Goal: Transaction & Acquisition: Purchase product/service

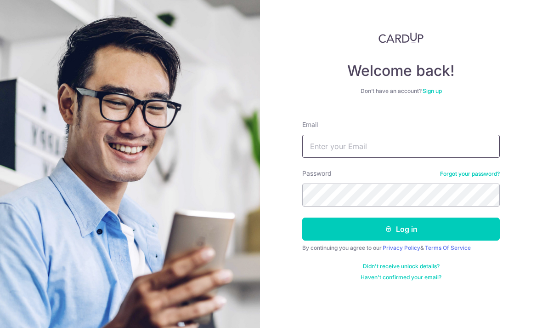
click at [419, 152] on input "Email" at bounding box center [401, 146] width 198 height 23
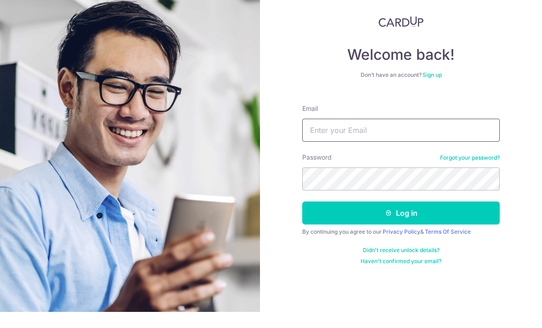
click at [410, 137] on input "Email" at bounding box center [401, 146] width 198 height 23
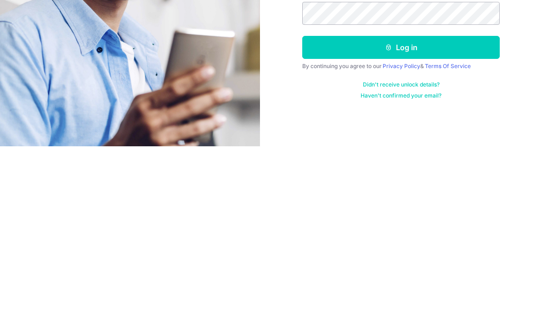
scroll to position [29, 0]
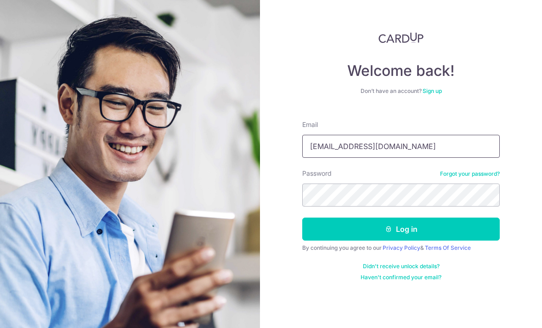
type input "[EMAIL_ADDRESS][DOMAIN_NAME]"
click at [521, 103] on div "Welcome back! Don’t have an account? Sign up Email Terenceloo90@gmail.com Passw…" at bounding box center [401, 164] width 282 height 328
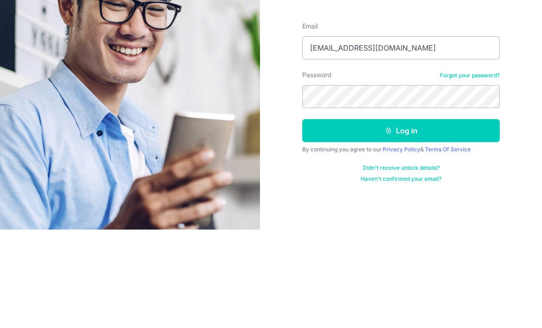
click at [442, 217] on button "Log in" at bounding box center [401, 228] width 198 height 23
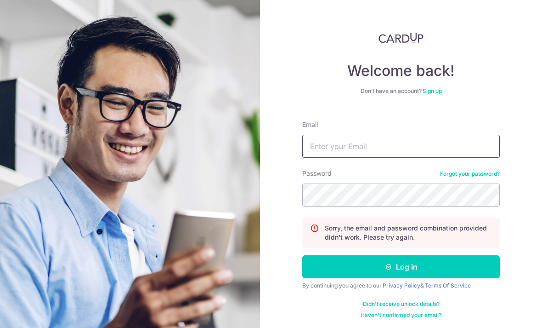
click at [393, 145] on input "Email" at bounding box center [401, 146] width 198 height 23
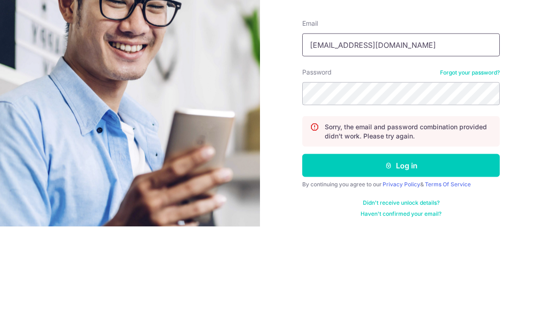
type input "[EMAIL_ADDRESS][DOMAIN_NAME]"
click at [401, 255] on button "Log in" at bounding box center [401, 266] width 198 height 23
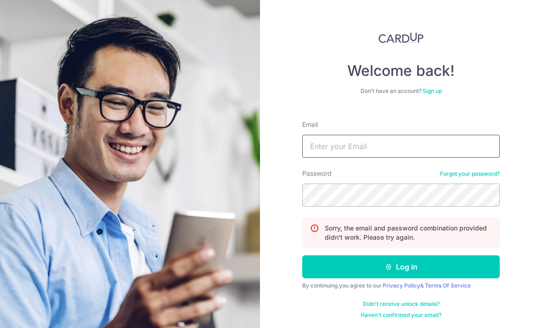
click at [408, 152] on input "Email" at bounding box center [401, 146] width 198 height 23
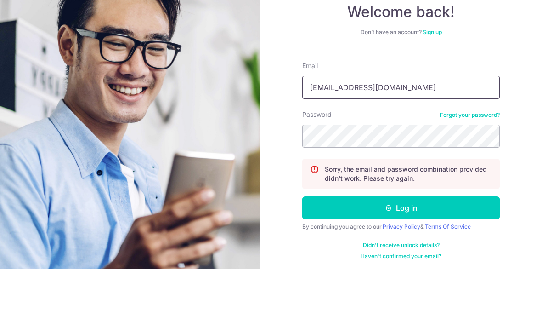
type input "terenceloo90@gmail.com"
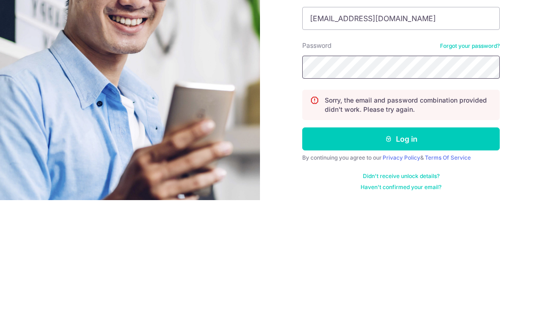
click at [401, 255] on button "Log in" at bounding box center [401, 266] width 198 height 23
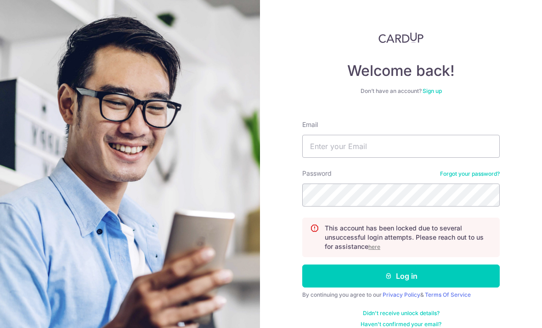
click at [372, 244] on u "here" at bounding box center [375, 246] width 12 height 7
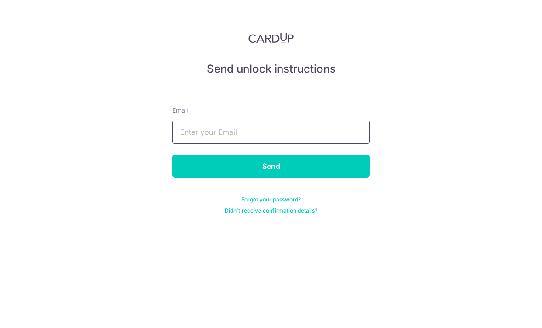
click at [335, 134] on input "text" at bounding box center [271, 131] width 198 height 23
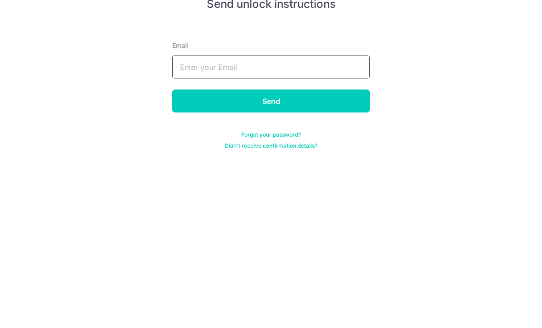
type input "terenceloo90@gmail.com"
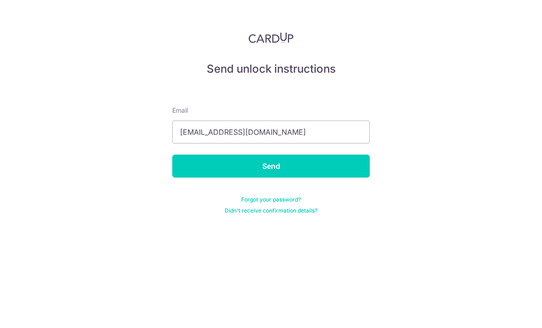
click at [344, 154] on input "Send" at bounding box center [271, 165] width 198 height 23
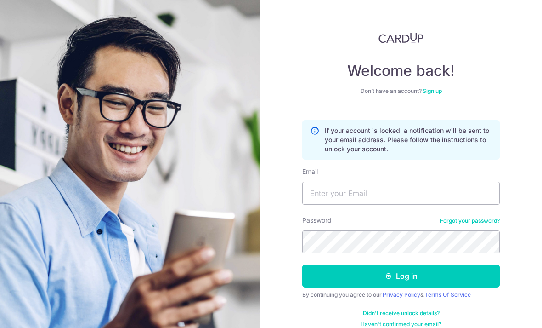
click at [482, 222] on link "Forgot your password?" at bounding box center [470, 220] width 60 height 7
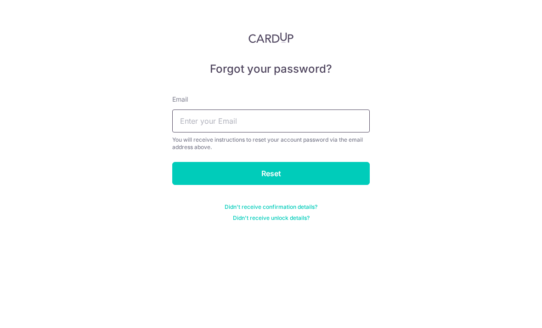
click at [311, 111] on input "text" at bounding box center [271, 120] width 198 height 23
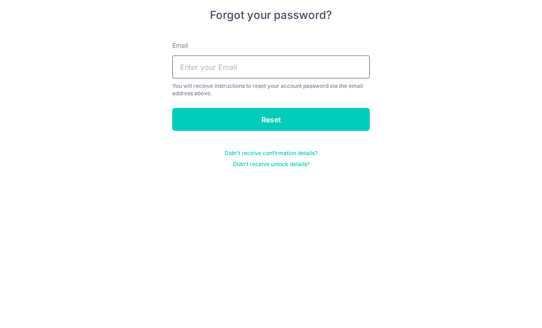
type input "[EMAIL_ADDRESS][DOMAIN_NAME]"
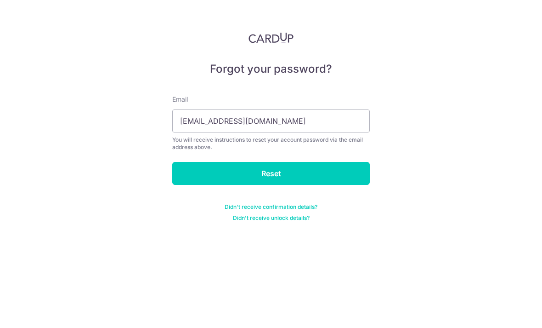
click at [347, 162] on input "Reset" at bounding box center [271, 173] width 198 height 23
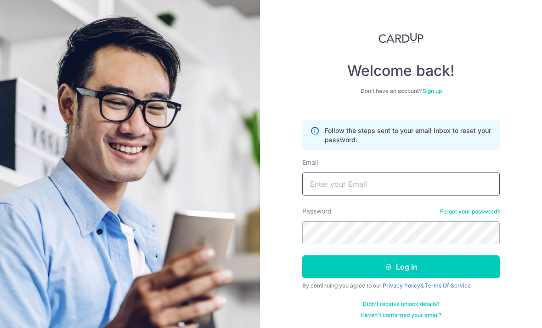
click at [383, 187] on input "Email" at bounding box center [401, 183] width 198 height 23
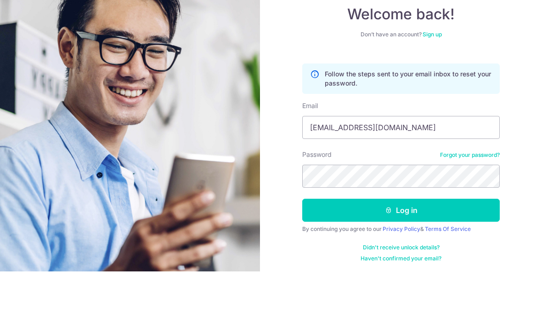
scroll to position [29, 0]
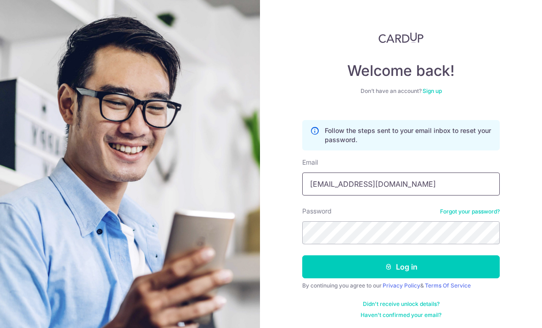
type input "Terenceloo90@gmail.com"
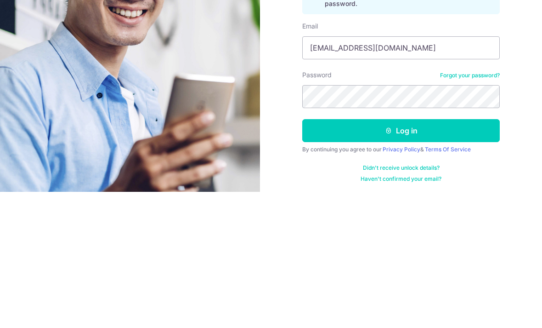
click at [447, 255] on button "Log in" at bounding box center [401, 266] width 198 height 23
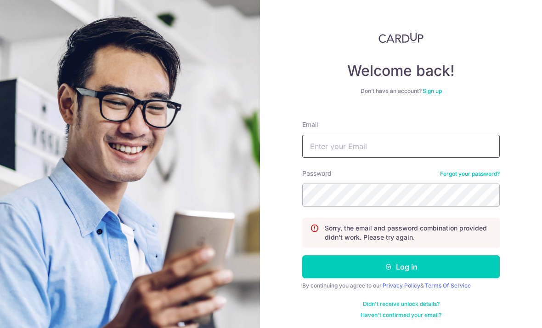
click at [412, 149] on input "Email" at bounding box center [401, 146] width 198 height 23
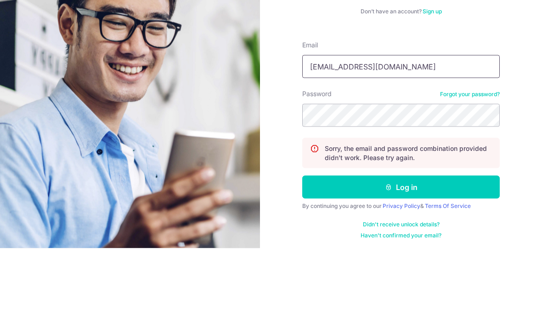
type input "terenceloo90@gmail.com"
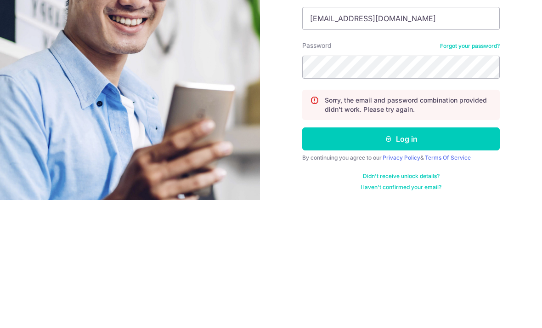
click at [462, 255] on button "Log in" at bounding box center [401, 266] width 198 height 23
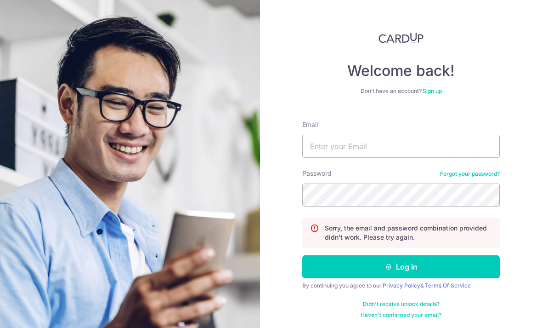
click at [465, 174] on link "Forgot your password?" at bounding box center [470, 173] width 60 height 7
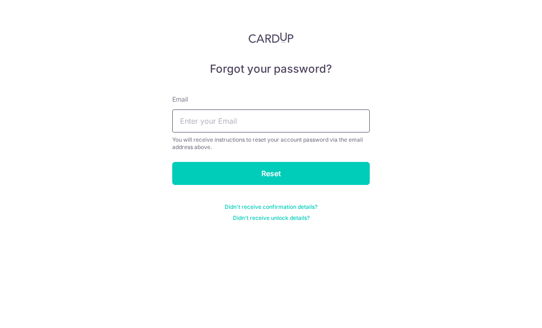
click at [329, 125] on input "text" at bounding box center [271, 120] width 198 height 23
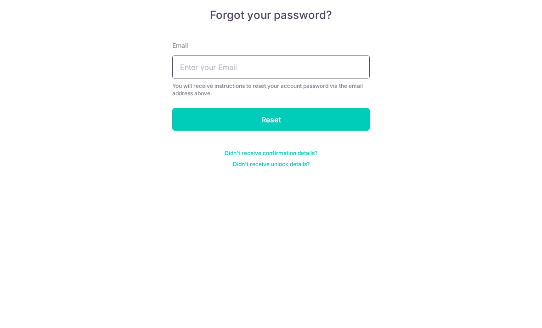
type input "[EMAIL_ADDRESS][DOMAIN_NAME]"
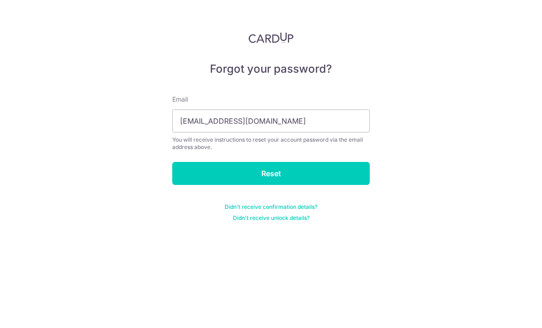
click at [276, 162] on input "Reset" at bounding box center [271, 173] width 198 height 23
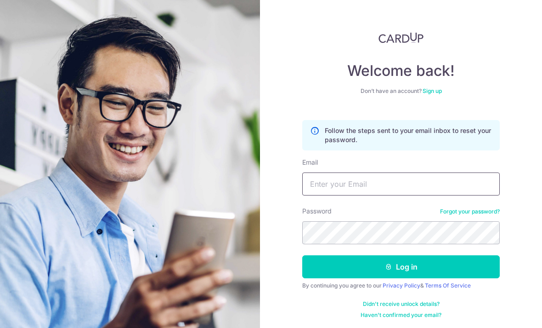
click at [406, 176] on input "Email" at bounding box center [401, 183] width 198 height 23
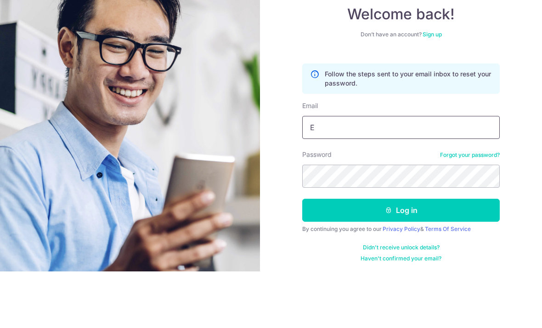
type input "Er"
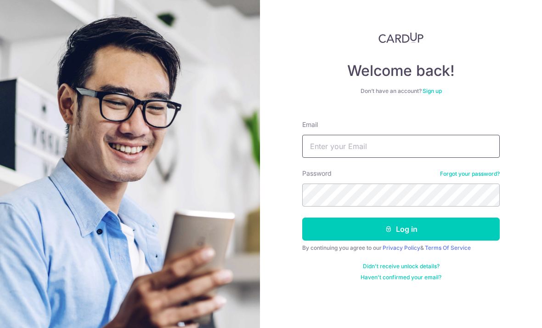
click at [390, 148] on input "Email" at bounding box center [401, 146] width 198 height 23
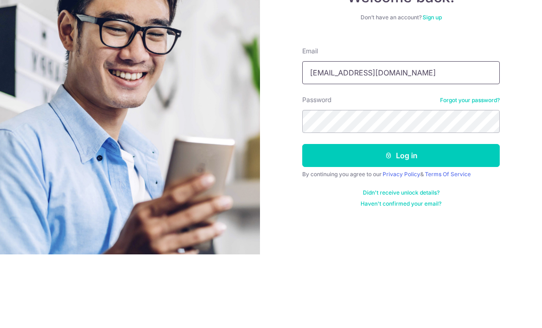
type input "Terenceloo90@gmail.com"
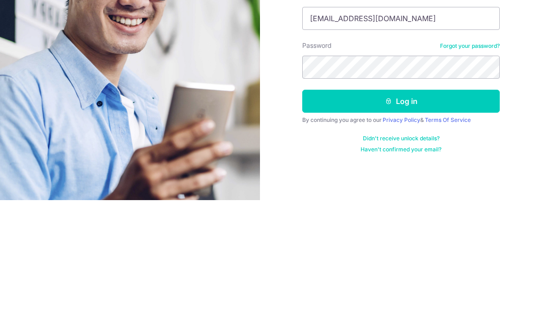
click at [473, 217] on button "Log in" at bounding box center [401, 228] width 198 height 23
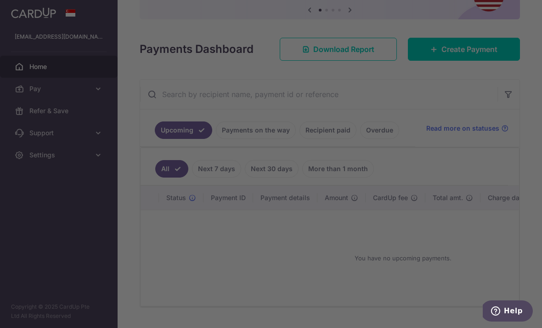
click at [471, 102] on div at bounding box center [274, 165] width 548 height 331
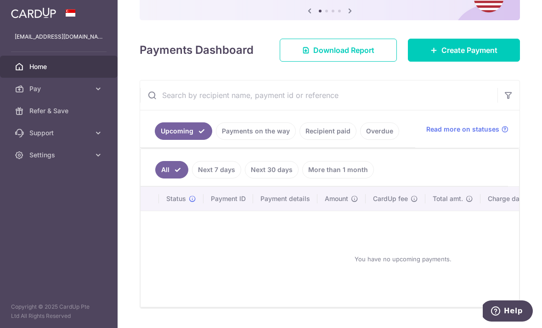
click at [476, 56] on span "Create Payment" at bounding box center [470, 50] width 56 height 11
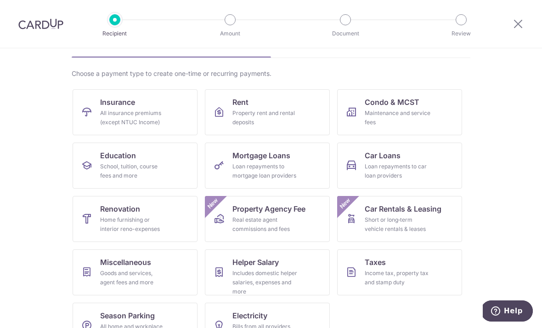
scroll to position [54, 0]
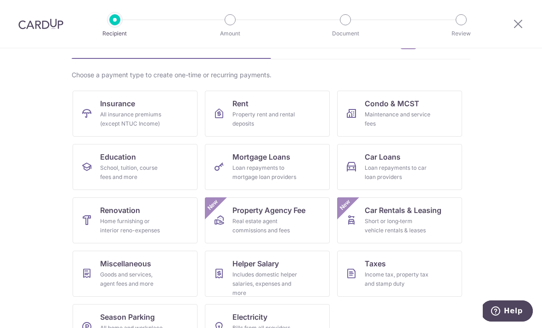
click at [121, 221] on div "Home furnishing or interior reno-expenses" at bounding box center [133, 225] width 66 height 18
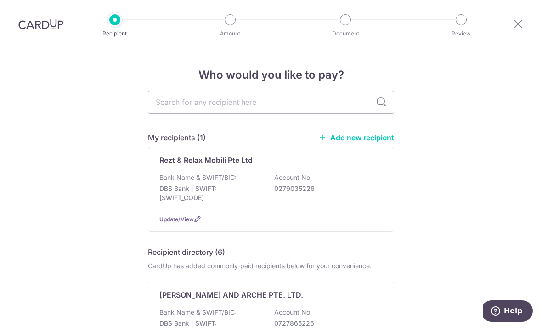
click at [352, 193] on p "0279035226" at bounding box center [325, 188] width 103 height 9
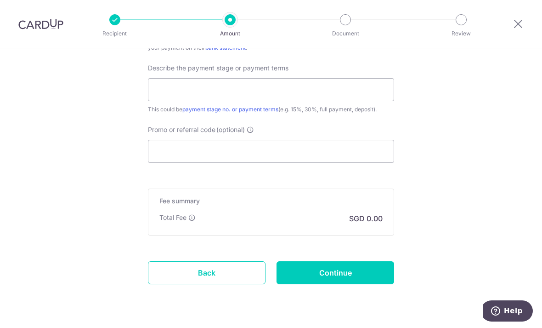
scroll to position [588, 0]
click at [221, 279] on link "Back" at bounding box center [207, 272] width 118 height 23
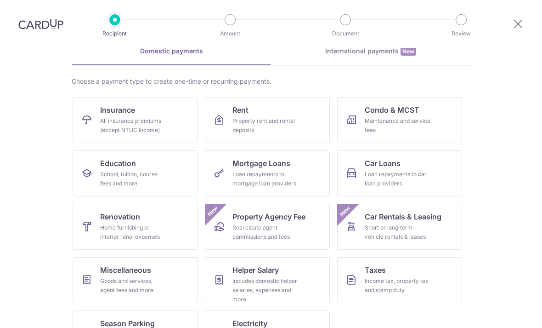
scroll to position [52, 0]
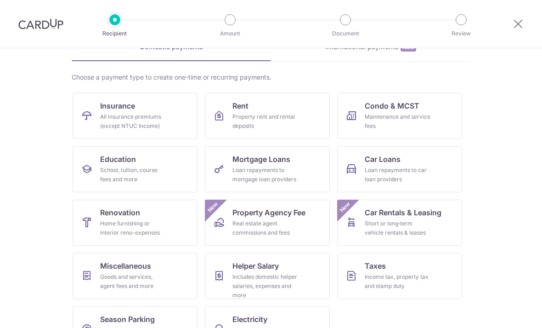
click at [156, 218] on link "Renovation Home furnishing or interior reno-expenses" at bounding box center [135, 222] width 125 height 46
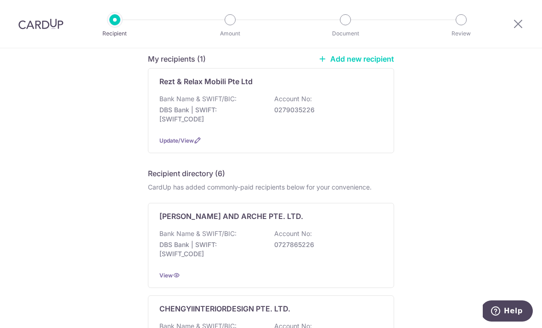
scroll to position [78, 0]
click at [271, 115] on div "Bank Name & SWIFT/BIC: DBS Bank | SWIFT: DBSSSGSGXXX Account No: 0279035226" at bounding box center [270, 112] width 223 height 34
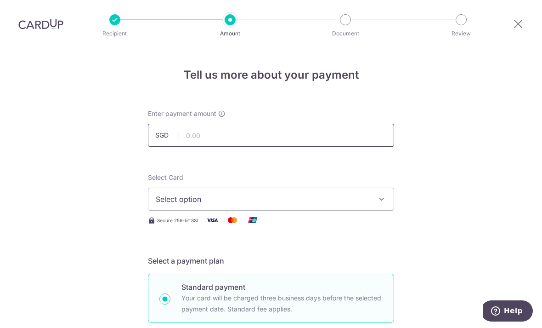
click at [280, 140] on input "text" at bounding box center [271, 135] width 246 height 23
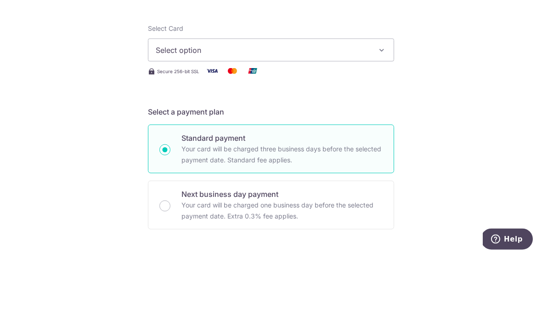
scroll to position [77, 0]
click at [346, 117] on span "Select option" at bounding box center [263, 122] width 214 height 11
type input "13,248.01"
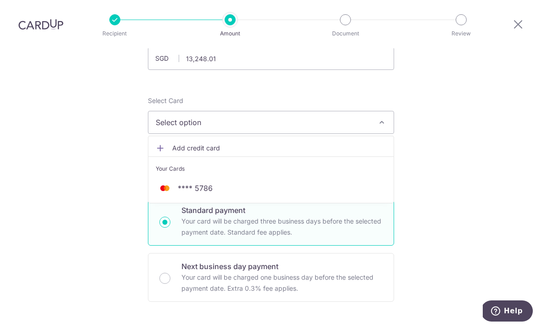
click at [212, 182] on span "**** 5786" at bounding box center [195, 187] width 35 height 11
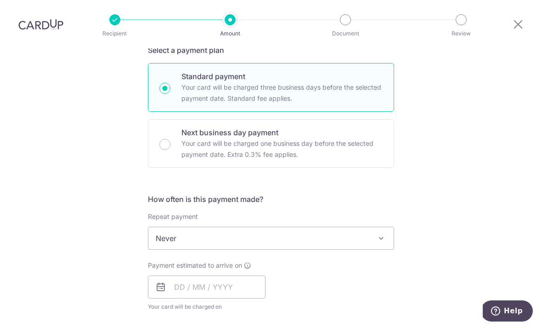
scroll to position [215, 0]
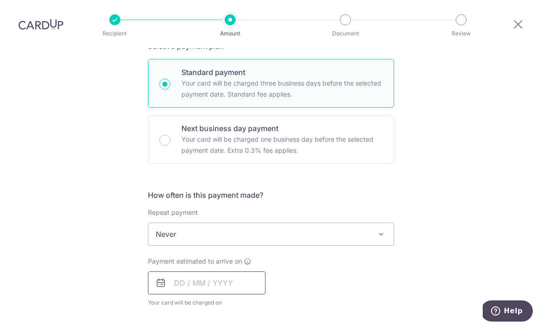
click at [239, 271] on input "text" at bounding box center [207, 282] width 118 height 23
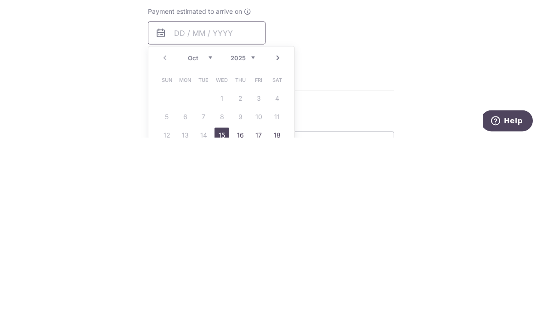
scroll to position [275, 0]
click at [240, 317] on link "16" at bounding box center [240, 324] width 15 height 15
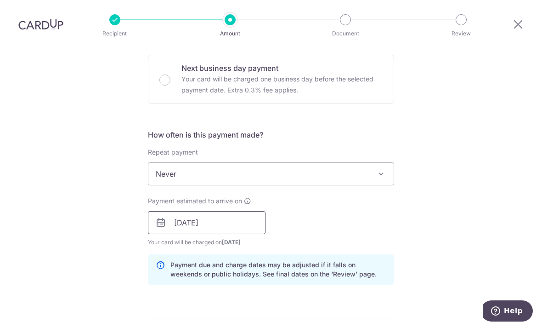
click at [239, 211] on input "16/10/2025" at bounding box center [207, 222] width 118 height 23
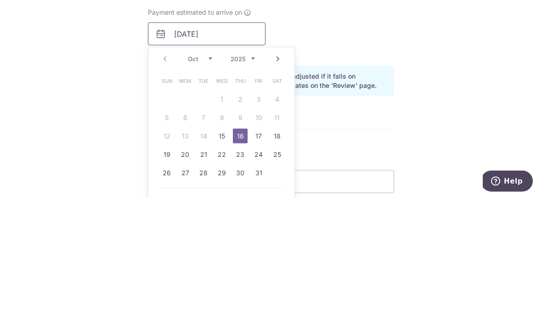
scroll to position [342, 0]
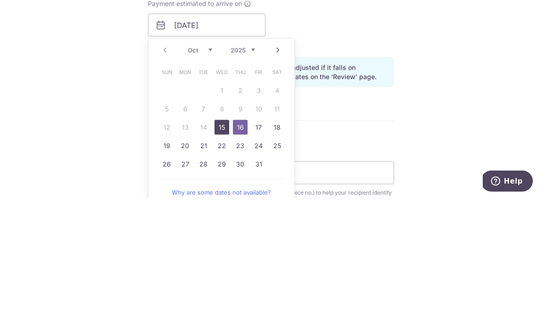
click at [225, 250] on link "15" at bounding box center [222, 257] width 15 height 15
type input "15/10/2025"
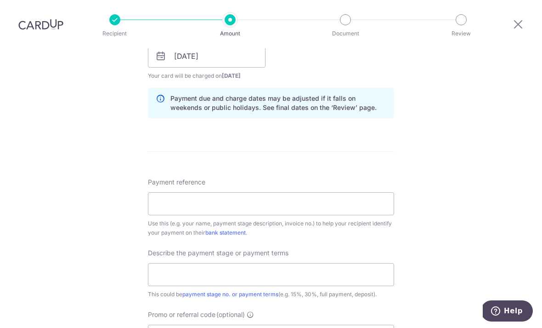
scroll to position [442, 0]
click at [337, 191] on input "Payment reference" at bounding box center [271, 202] width 246 height 23
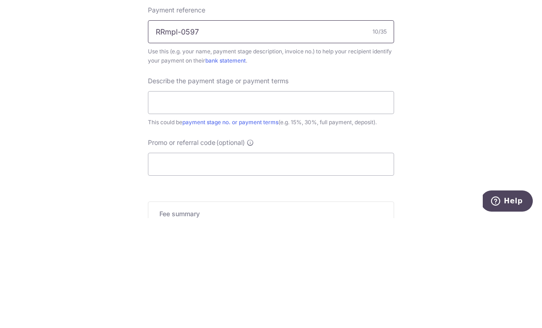
scroll to position [503, 0]
type input "RRmpl-0597"
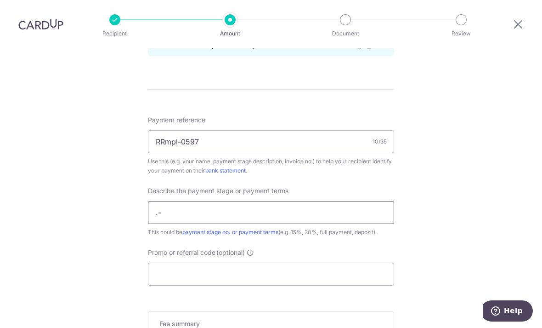
click button "Add Card" at bounding box center [0, 0] width 0 height 0
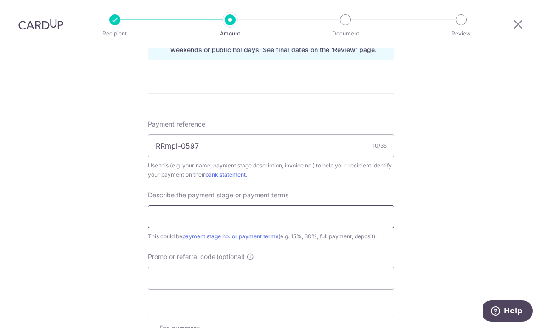
scroll to position [502, 0]
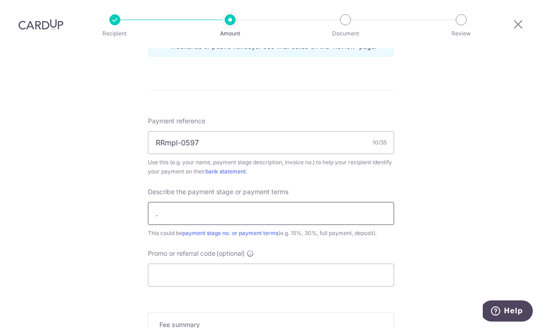
type input "R"
type input "3rd payment"
click at [233, 263] on input "Promo or referral code (optional)" at bounding box center [271, 274] width 246 height 23
click at [258, 263] on input "Promo or referral code (optional)" at bounding box center [271, 274] width 246 height 23
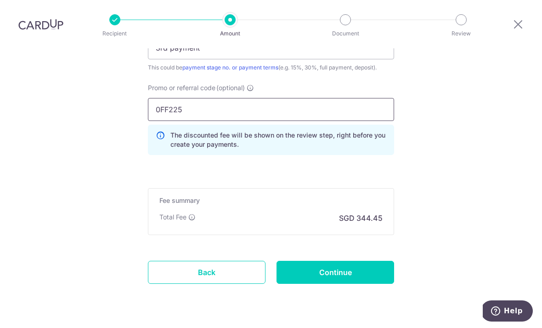
scroll to position [667, 0]
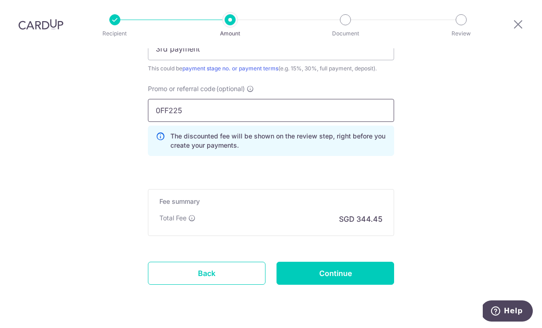
type input "0FF225"
click at [339, 261] on input "Continue" at bounding box center [336, 272] width 118 height 23
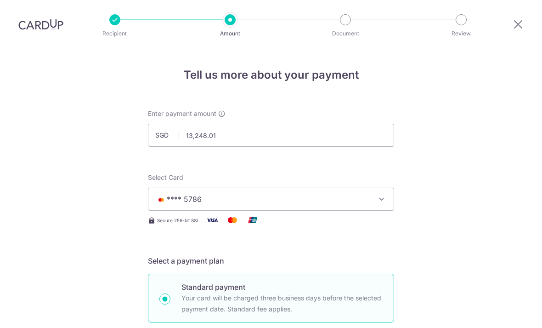
scroll to position [680, 0]
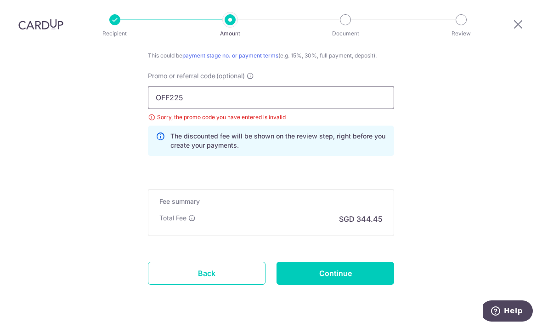
type input "OFF225"
click at [345, 261] on input "Continue" at bounding box center [336, 272] width 118 height 23
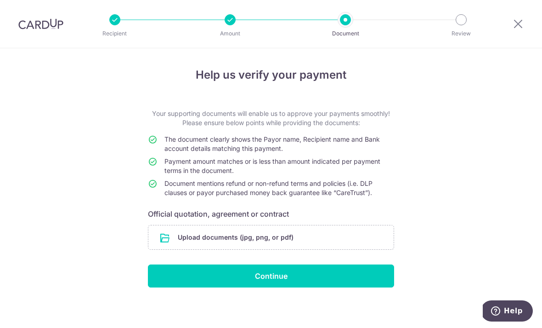
click at [256, 239] on input "file" at bounding box center [270, 237] width 245 height 24
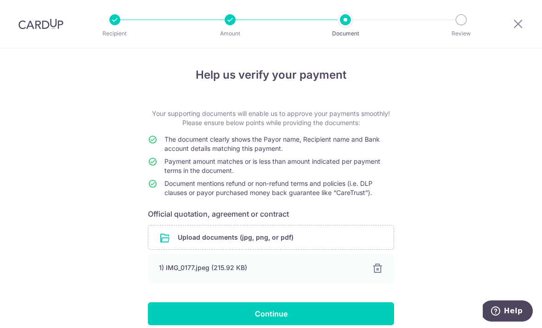
click at [379, 312] on input "Continue" at bounding box center [271, 313] width 246 height 23
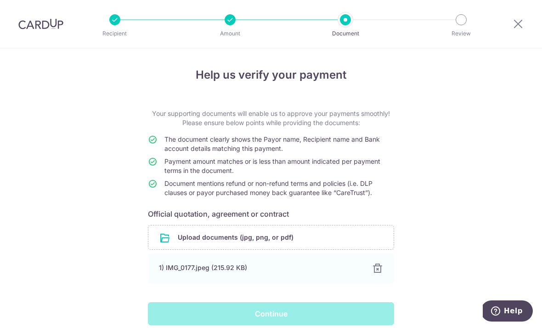
click at [285, 304] on div "Continue" at bounding box center [270, 313] width 257 height 23
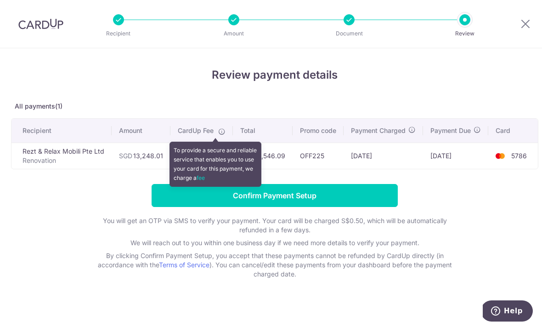
click at [306, 198] on input "Confirm Payment Setup" at bounding box center [275, 195] width 246 height 23
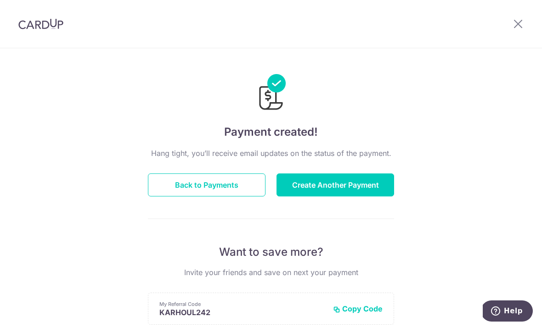
click at [239, 183] on button "Back to Payments" at bounding box center [207, 184] width 118 height 23
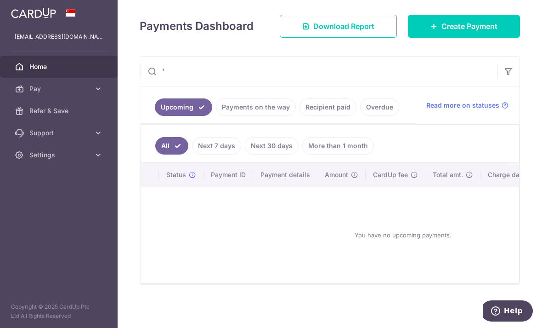
scroll to position [129, 0]
click at [216, 116] on link "Payments on the way" at bounding box center [256, 106] width 80 height 17
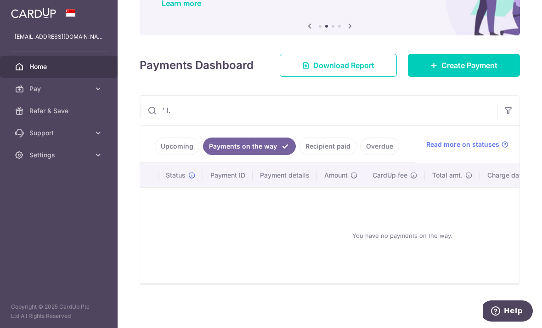
scroll to position [90, 0]
click at [155, 155] on link "Upcoming" at bounding box center [177, 145] width 45 height 17
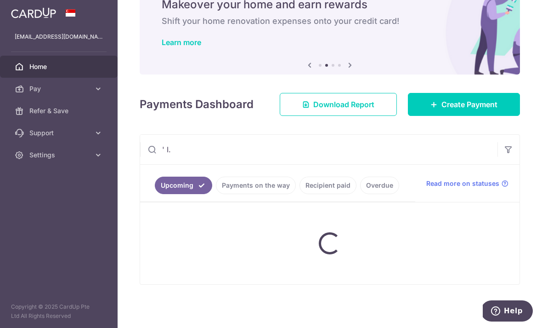
scroll to position [58, 0]
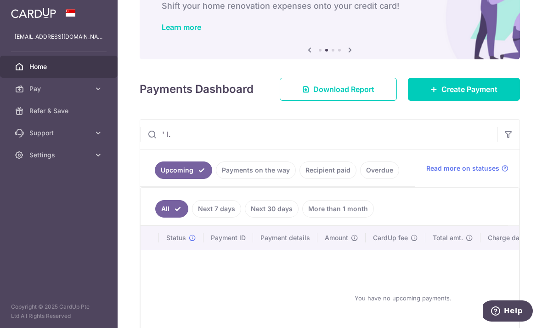
click at [192, 217] on link "Next 7 days" at bounding box center [216, 208] width 49 height 17
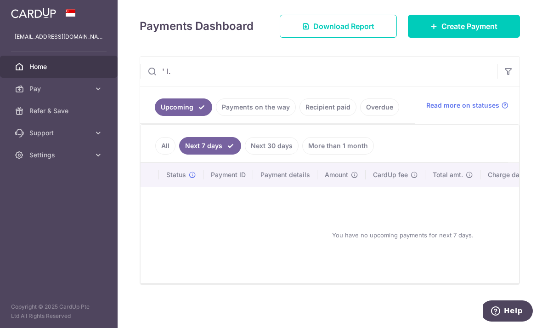
scroll to position [129, 0]
click at [300, 116] on link "Recipient paid" at bounding box center [328, 106] width 57 height 17
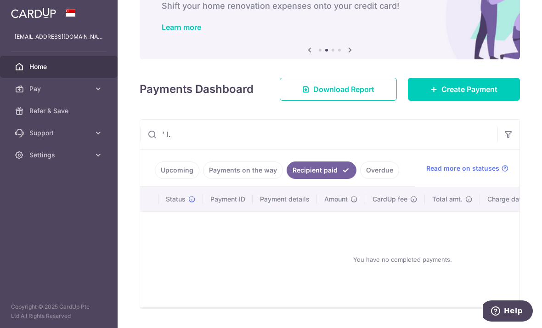
click at [0, 0] on button "button" at bounding box center [0, 0] width 0 height 0
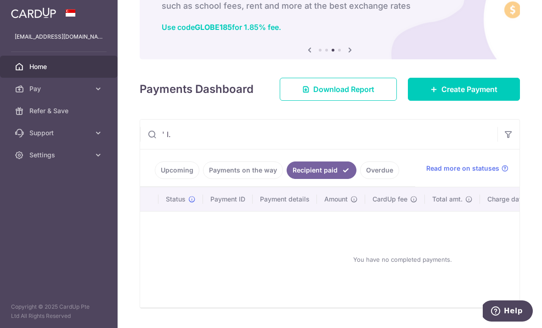
click at [93, 91] on link "Pay" at bounding box center [59, 89] width 118 height 22
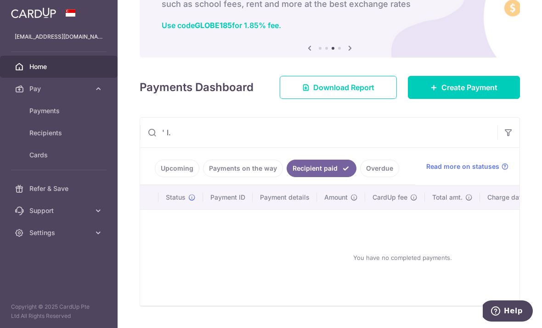
click at [310, 99] on div "Payments Dashboard Download Report Create Payment" at bounding box center [330, 85] width 381 height 27
click at [0, 0] on icon "button" at bounding box center [0, 0] width 0 height 0
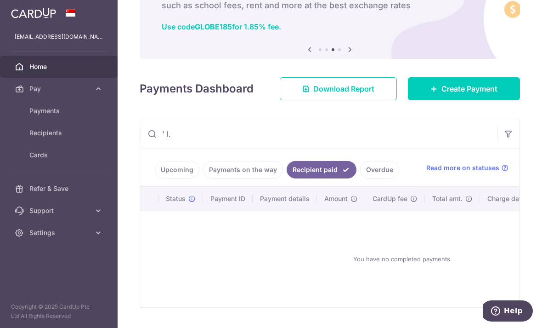
scroll to position [63, 0]
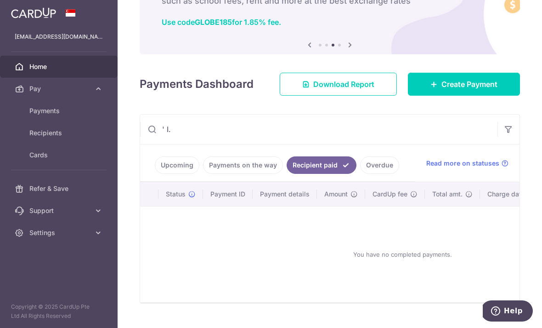
click at [479, 168] on span "Read more on statuses" at bounding box center [462, 163] width 73 height 9
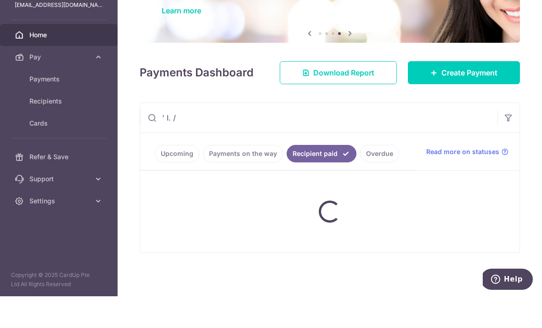
scroll to position [54, 0]
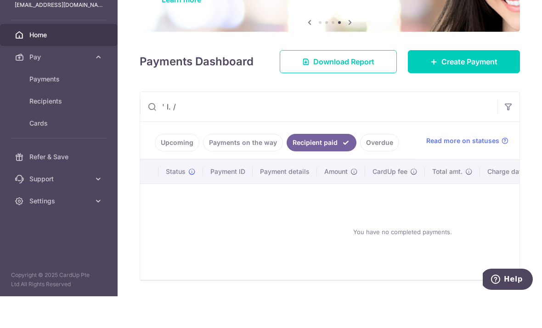
click at [155, 165] on link "Upcoming" at bounding box center [177, 173] width 45 height 17
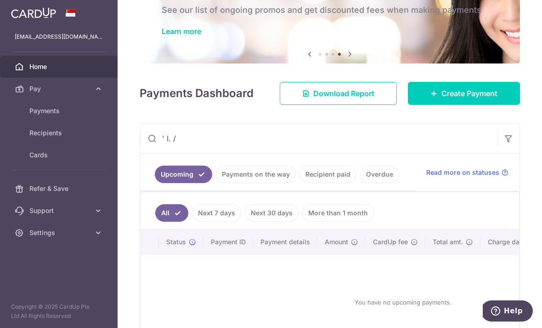
click at [314, 143] on input "' I. /" at bounding box center [319, 138] width 358 height 29
click at [140, 147] on input "' I. /" at bounding box center [319, 138] width 358 height 29
click at [414, 147] on input "' I. /" at bounding box center [319, 138] width 358 height 29
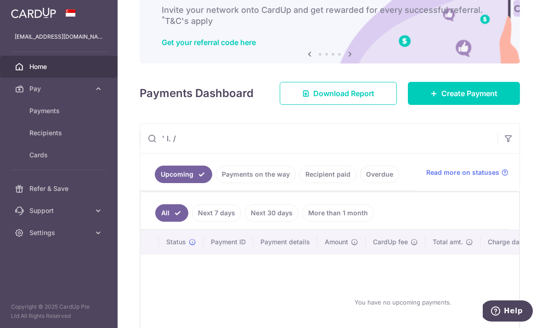
click at [195, 142] on input "' I. /" at bounding box center [319, 138] width 358 height 29
click at [140, 137] on input "' I. /" at bounding box center [319, 138] width 358 height 29
click at [140, 140] on input "' I. /" at bounding box center [319, 138] width 358 height 29
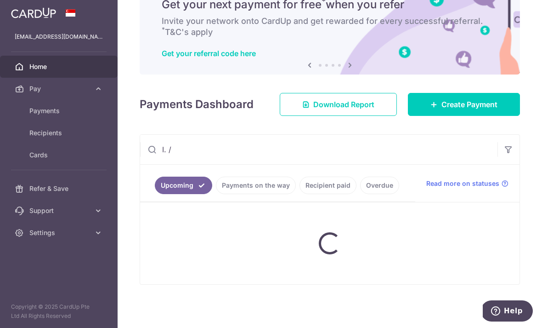
click at [140, 143] on input "I. /" at bounding box center [319, 149] width 358 height 29
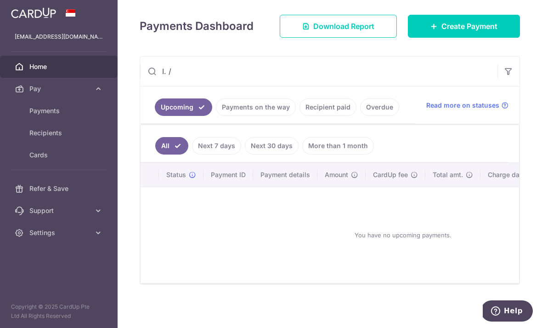
scroll to position [125, 0]
click at [140, 65] on input "I. /" at bounding box center [319, 71] width 358 height 29
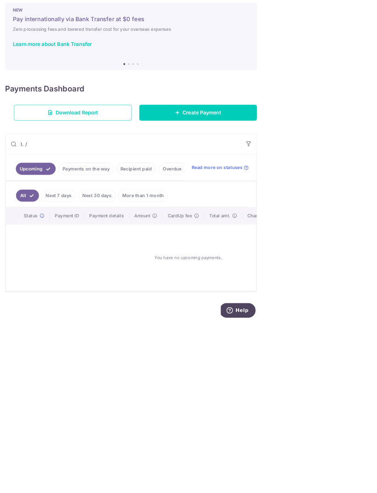
scroll to position [0, 0]
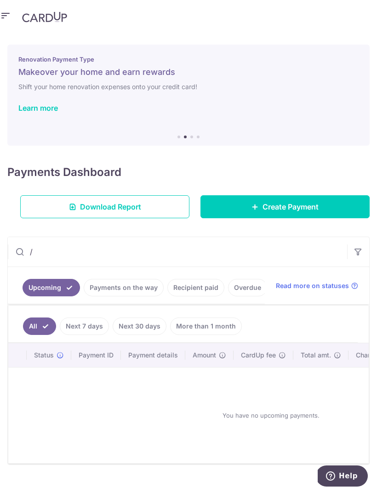
click at [37, 249] on input "/" at bounding box center [177, 251] width 339 height 29
click at [33, 251] on input "/" at bounding box center [177, 251] width 339 height 29
type input "／"
click at [52, 251] on input "／" at bounding box center [177, 251] width 339 height 29
click at [40, 256] on input "／" at bounding box center [177, 251] width 339 height 29
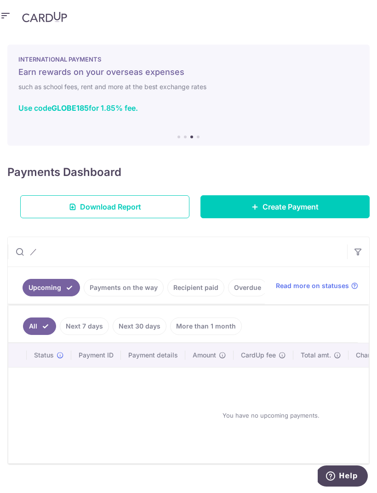
click at [14, 248] on input "／" at bounding box center [177, 251] width 339 height 29
click at [12, 247] on input "／" at bounding box center [177, 251] width 339 height 29
click at [33, 251] on input "／" at bounding box center [177, 251] width 339 height 29
click at [40, 252] on input "／" at bounding box center [177, 251] width 339 height 29
click at [34, 247] on input "／" at bounding box center [177, 251] width 339 height 29
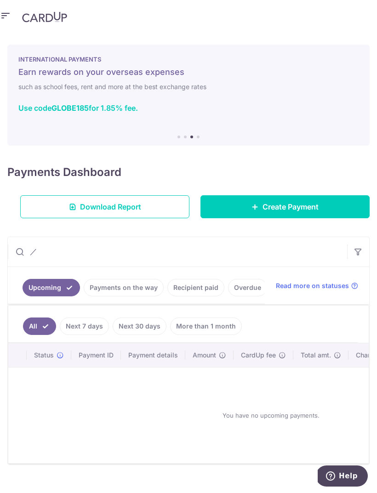
click at [36, 249] on input "／" at bounding box center [177, 251] width 339 height 29
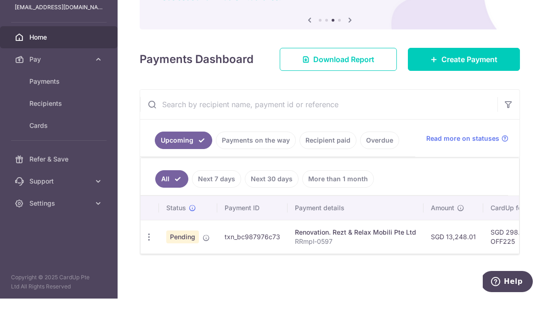
scroll to position [62, 0]
click at [295, 270] on p "RRmpl-0597" at bounding box center [355, 270] width 121 height 9
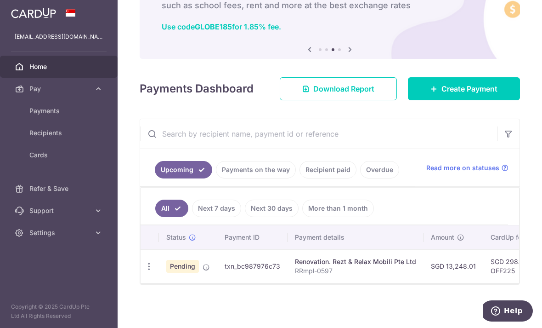
click at [295, 263] on div "Renovation. Rezt & Relax Mobili Pte Ltd" at bounding box center [355, 261] width 121 height 9
